Goal: Contribute content: Add original content to the website for others to see

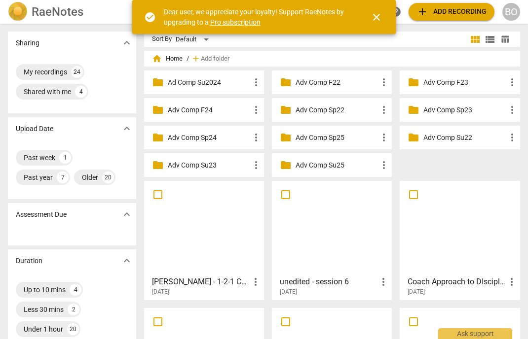
click at [451, 12] on span "add Add recording" at bounding box center [451, 12] width 70 height 12
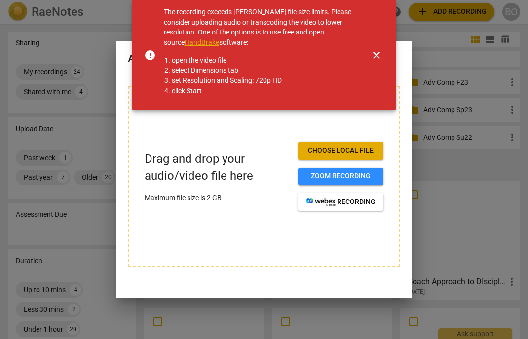
click at [171, 134] on div "Drag and drop your audio/video file here Maximum file size is 2 GB Choose local…" at bounding box center [264, 176] width 272 height 181
click at [381, 54] on span "close" at bounding box center [376, 55] width 12 height 12
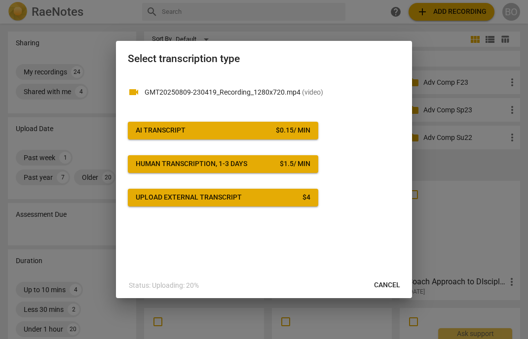
click at [239, 127] on span "AI Transcript $ 0.15 / min" at bounding box center [223, 131] width 175 height 10
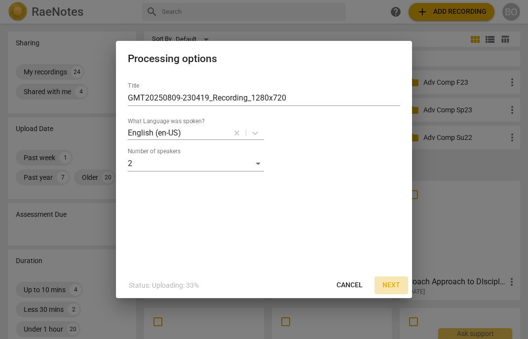
click at [390, 283] on span "Next" at bounding box center [391, 286] width 18 height 10
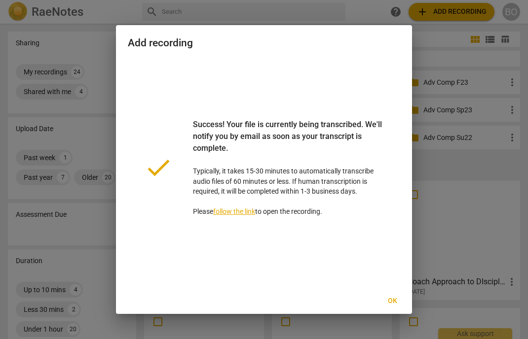
click at [395, 299] on span "Ok" at bounding box center [392, 301] width 16 height 10
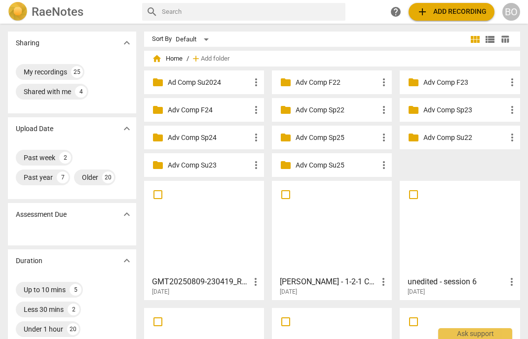
click at [212, 276] on h3 "GMT20250809-230419_Recording_1280x720" at bounding box center [201, 282] width 98 height 12
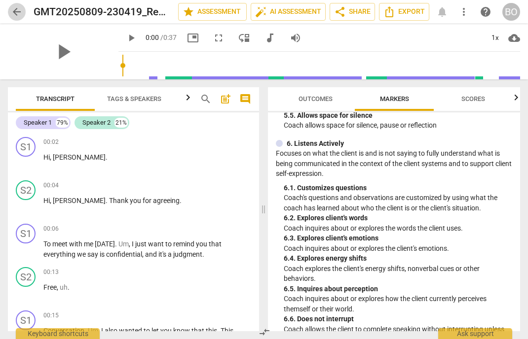
click at [11, 10] on span "arrow_back" at bounding box center [17, 12] width 12 height 12
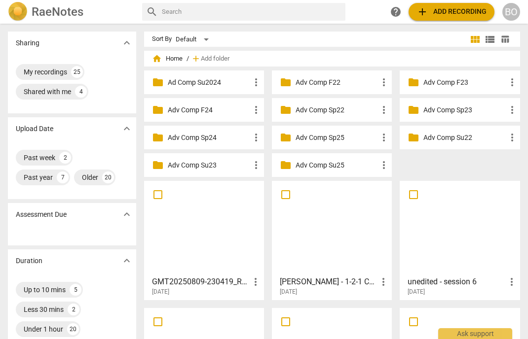
drag, startPoint x: 189, startPoint y: 233, endPoint x: 207, endPoint y: 215, distance: 25.8
drag, startPoint x: 207, startPoint y: 215, endPoint x: 181, endPoint y: 250, distance: 44.1
click at [181, 250] on div at bounding box center [204, 227] width 113 height 87
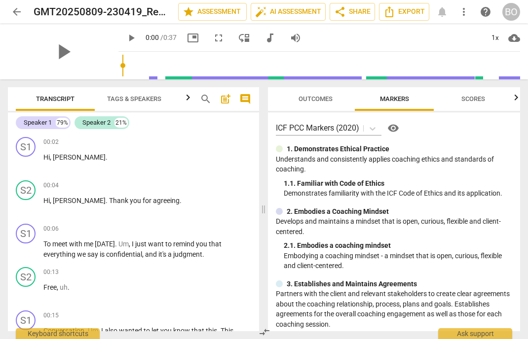
click at [26, 22] on div "arrow_back GMT20250809-230419_Recording_1280x720 edit star Assessment auto_fix_…" at bounding box center [264, 12] width 512 height 24
click at [22, 13] on span "arrow_back" at bounding box center [17, 12] width 12 height 12
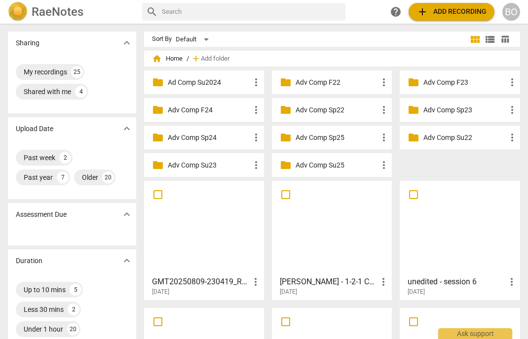
click at [252, 280] on span "more_vert" at bounding box center [256, 282] width 12 height 12
click at [269, 303] on li "Delete" at bounding box center [266, 306] width 37 height 24
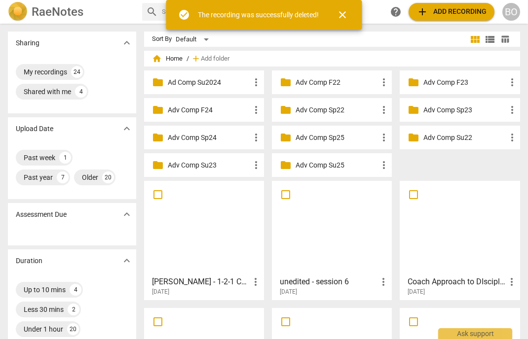
click at [222, 235] on div at bounding box center [204, 227] width 113 height 87
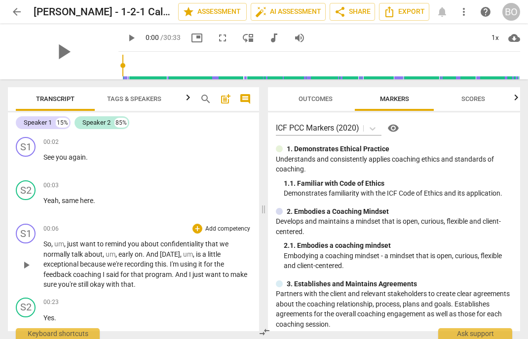
click at [149, 286] on p "So , um , just want to remind you about confidentiality that we normally talk a…" at bounding box center [147, 264] width 208 height 51
click at [155, 9] on span "edit" at bounding box center [161, 12] width 12 height 12
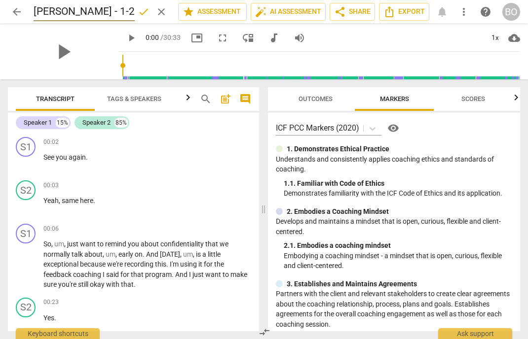
drag, startPoint x: 129, startPoint y: 10, endPoint x: -16, endPoint y: 18, distance: 145.2
click at [0, 0] on html "arrow_back [PERSON_NAME] - 1-2-1 Call with [PERSON_NAME]-20250806_192921-Meetin…" at bounding box center [264, 0] width 528 height 0
type input "[PERSON_NAME] session 2"
